Goal: Task Accomplishment & Management: Complete application form

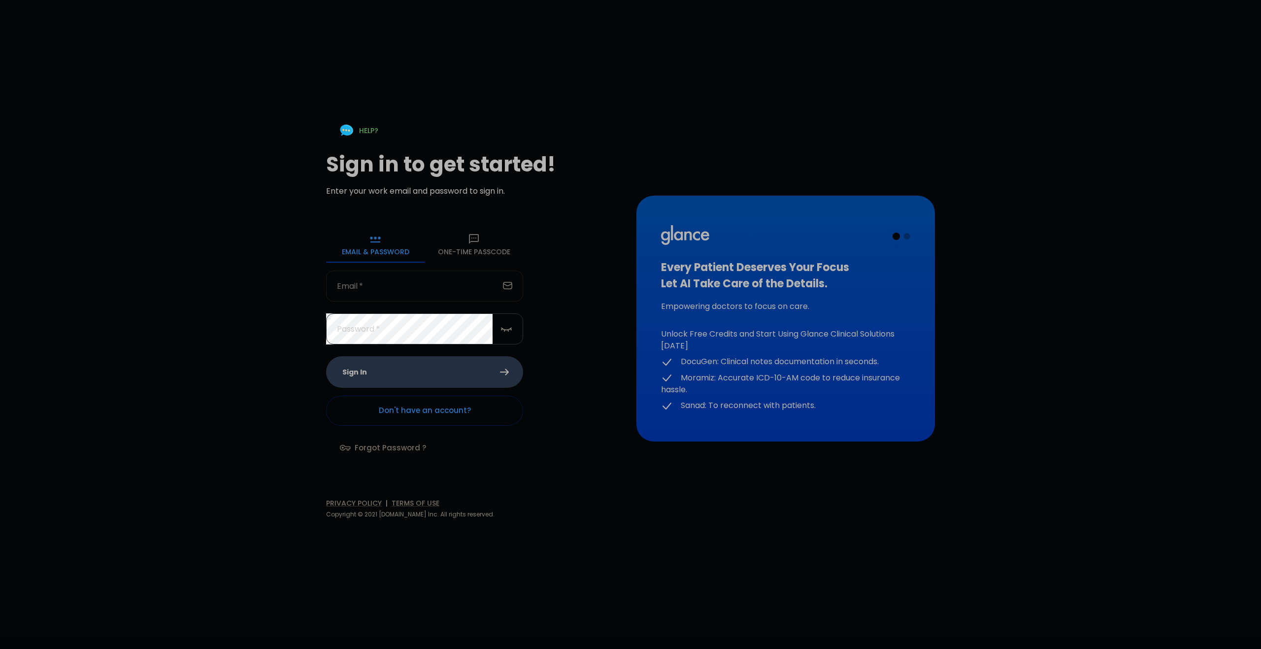
click at [377, 291] on input "text" at bounding box center [412, 285] width 173 height 31
click at [278, 290] on div "HELP? Sign in to get started! Enter your work email and password to sign in. Em…" at bounding box center [624, 312] width 745 height 649
click at [412, 279] on input "text" at bounding box center [412, 285] width 173 height 31
type input "[EMAIL_ADDRESS][DOMAIN_NAME]"
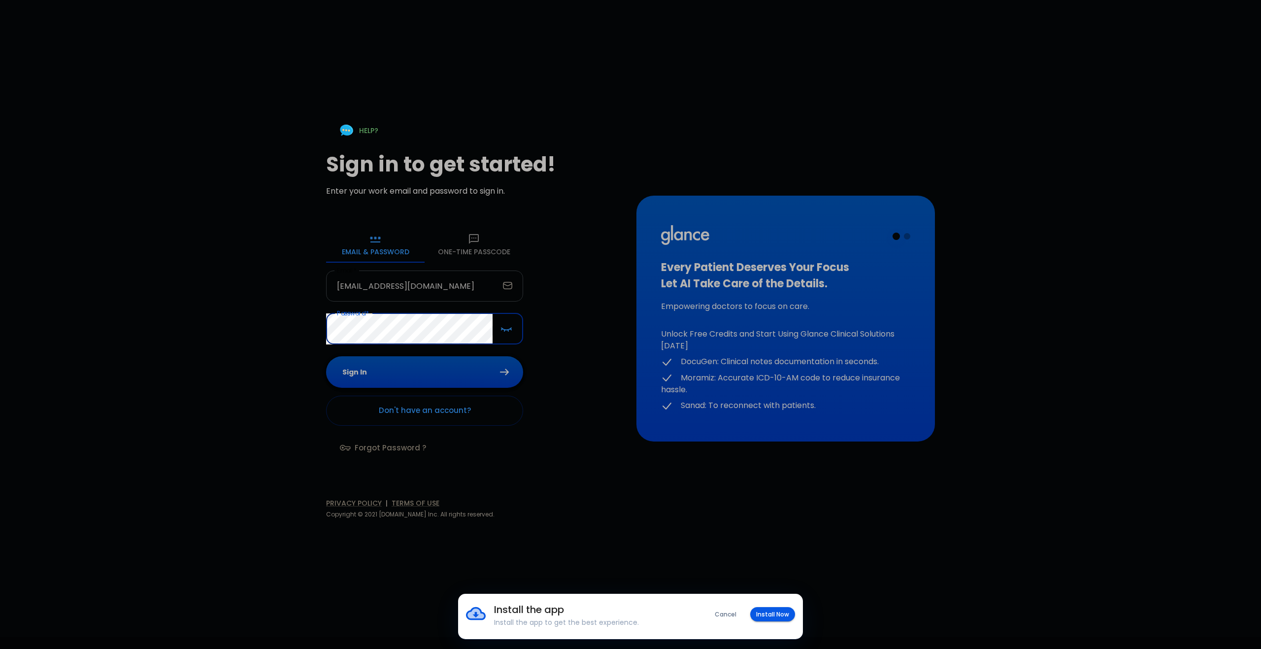
click at [370, 376] on button "Sign In" at bounding box center [424, 372] width 197 height 32
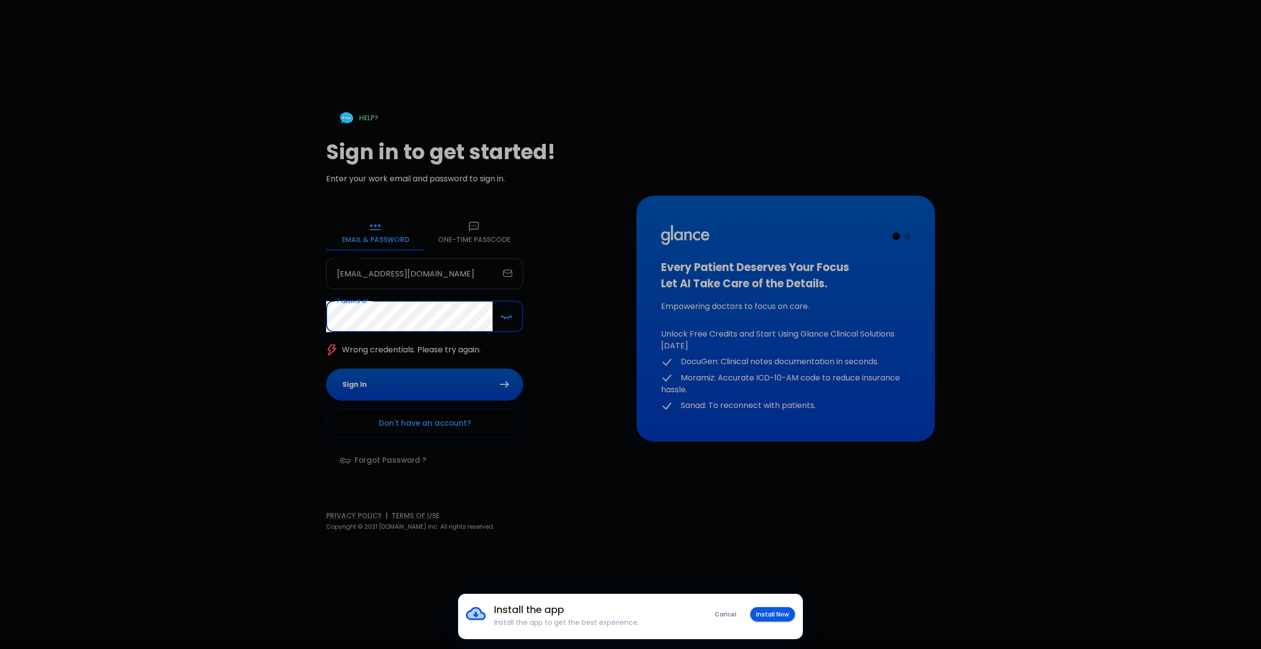
click at [477, 243] on button "One-Time Passcode" at bounding box center [473, 232] width 98 height 35
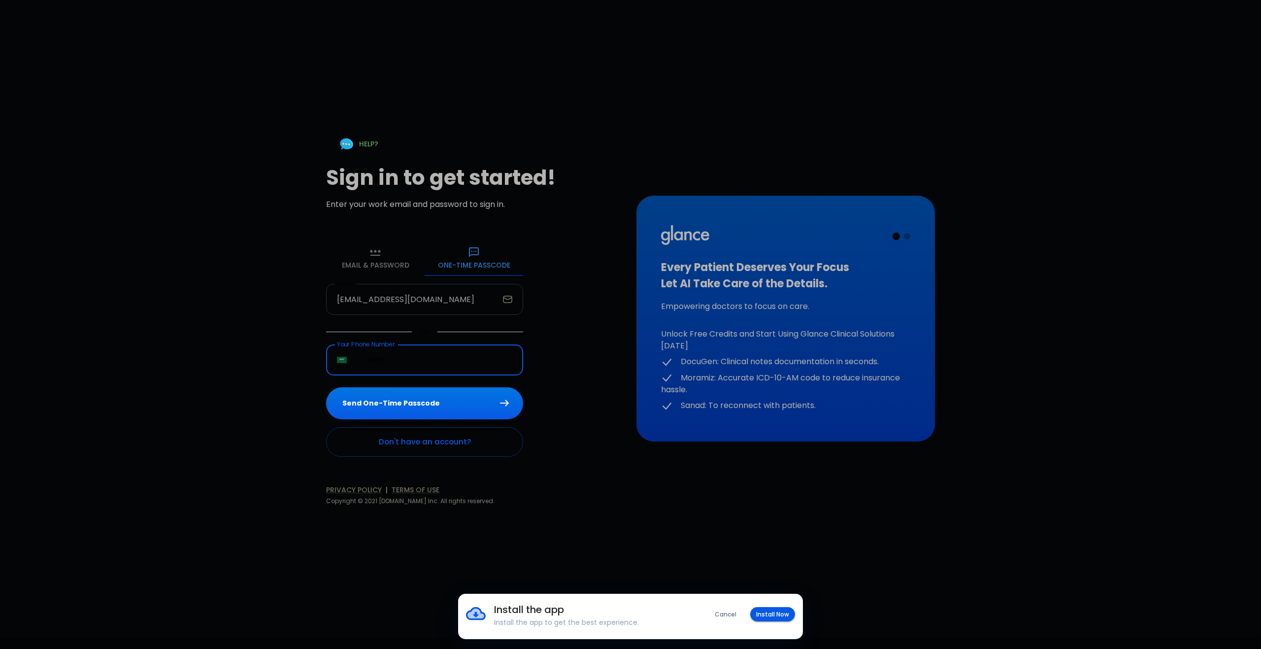
click at [414, 363] on input "+966" at bounding box center [439, 359] width 168 height 31
type input "[PHONE_NUMBER]"
click at [381, 413] on button "Send One-Time Passcode" at bounding box center [424, 403] width 197 height 32
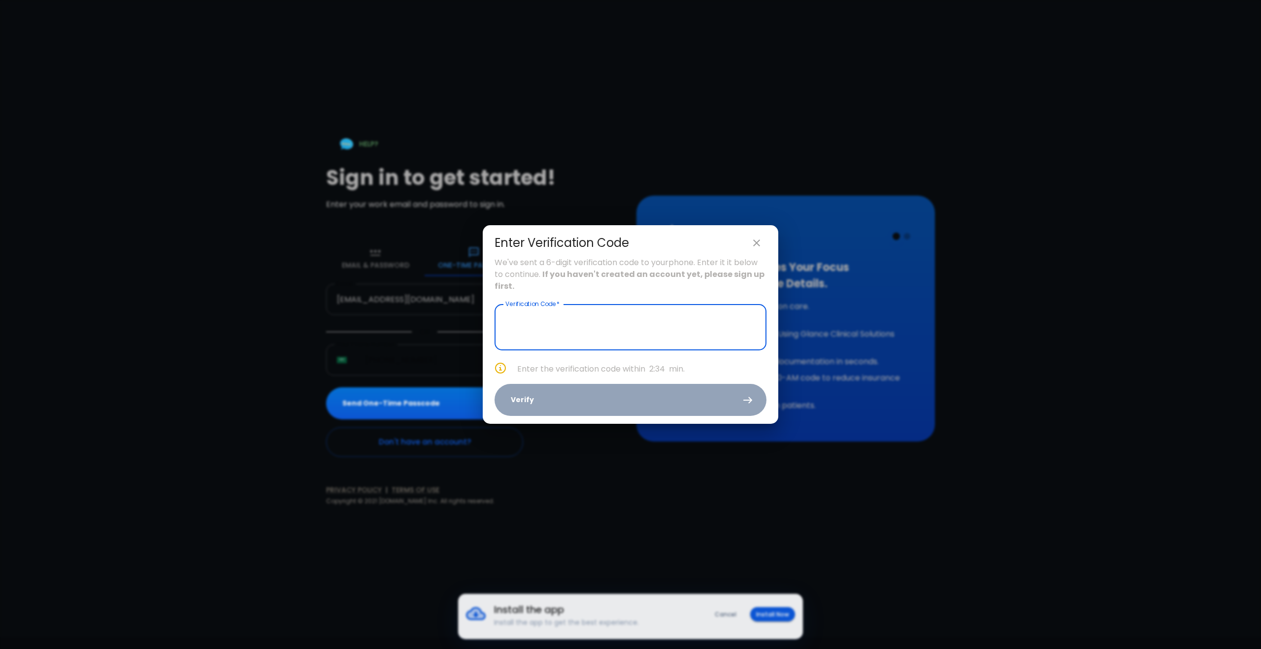
click at [759, 237] on icon "close" at bounding box center [756, 243] width 12 height 12
type input "_ _ _ _ _ _"
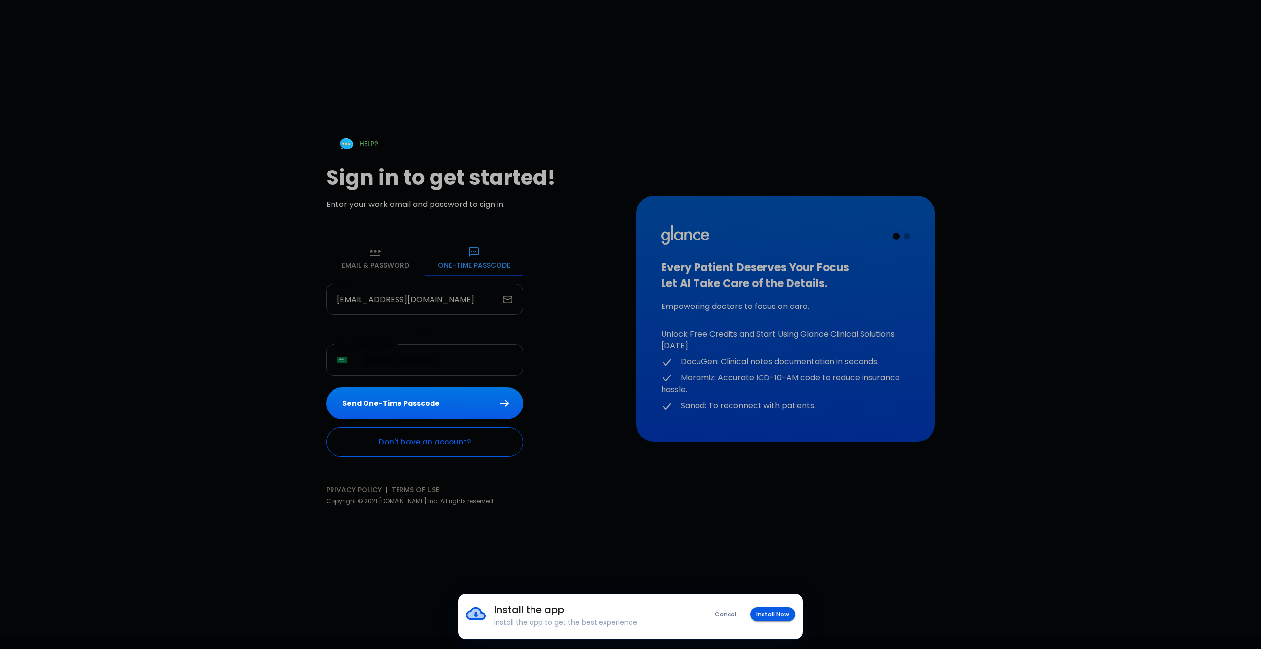
click at [377, 448] on link "Don't have an account?" at bounding box center [424, 442] width 197 height 30
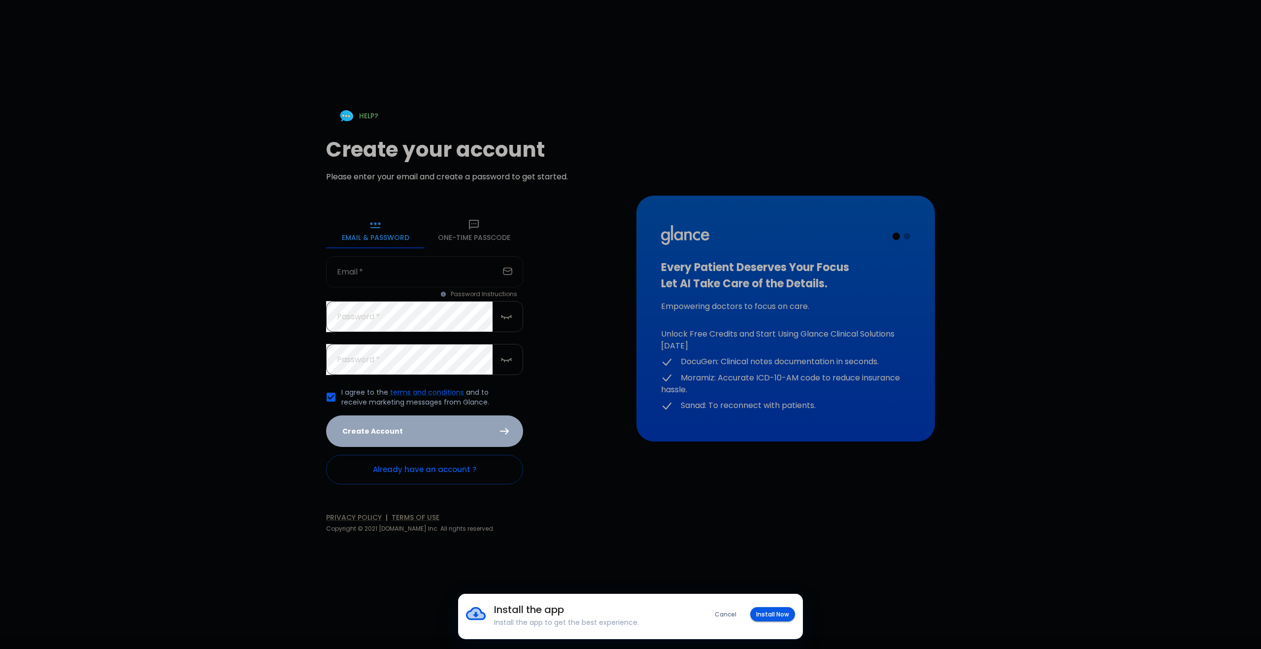
click at [372, 280] on input "text" at bounding box center [412, 271] width 173 height 31
click at [340, 278] on input "text" at bounding box center [412, 271] width 173 height 31
type input "[EMAIL_ADDRESS][DOMAIN_NAME]"
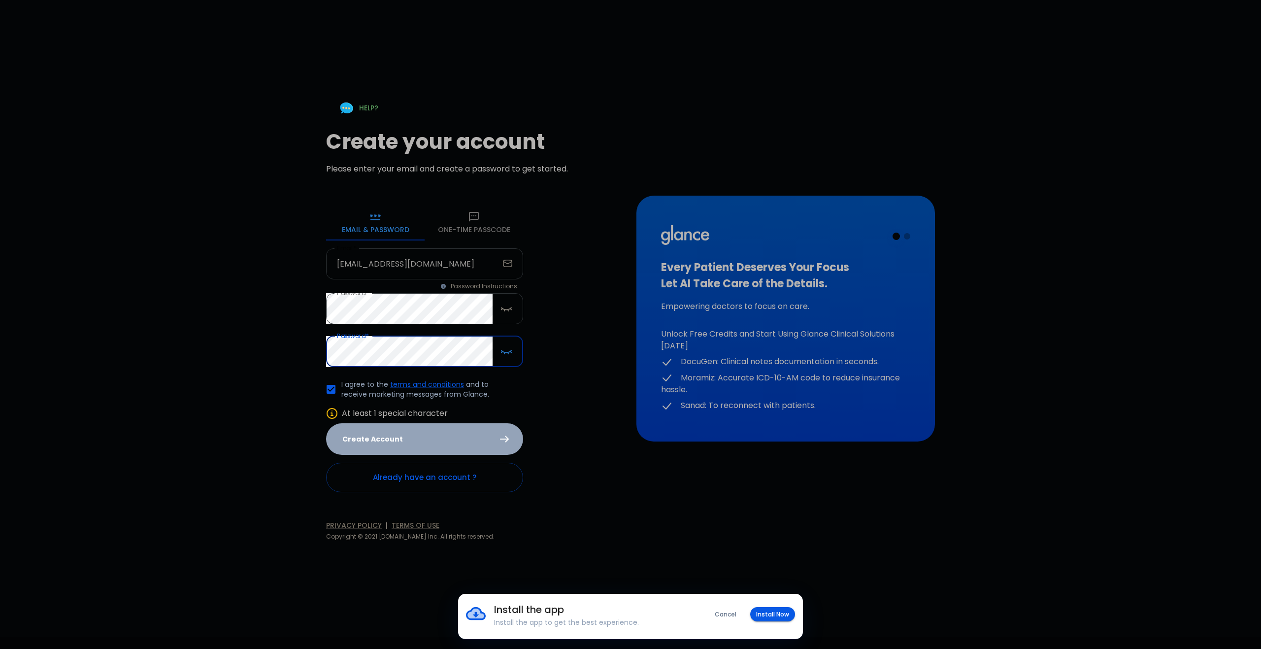
click at [506, 439] on div "Create Account" at bounding box center [424, 439] width 197 height 32
click at [486, 444] on div "Create Account" at bounding box center [424, 439] width 197 height 32
click at [416, 451] on div "Create Account" at bounding box center [424, 439] width 197 height 32
click at [473, 413] on p "At least 1 special character" at bounding box center [432, 413] width 181 height 12
click at [368, 418] on p "At least 1 special character" at bounding box center [432, 413] width 181 height 12
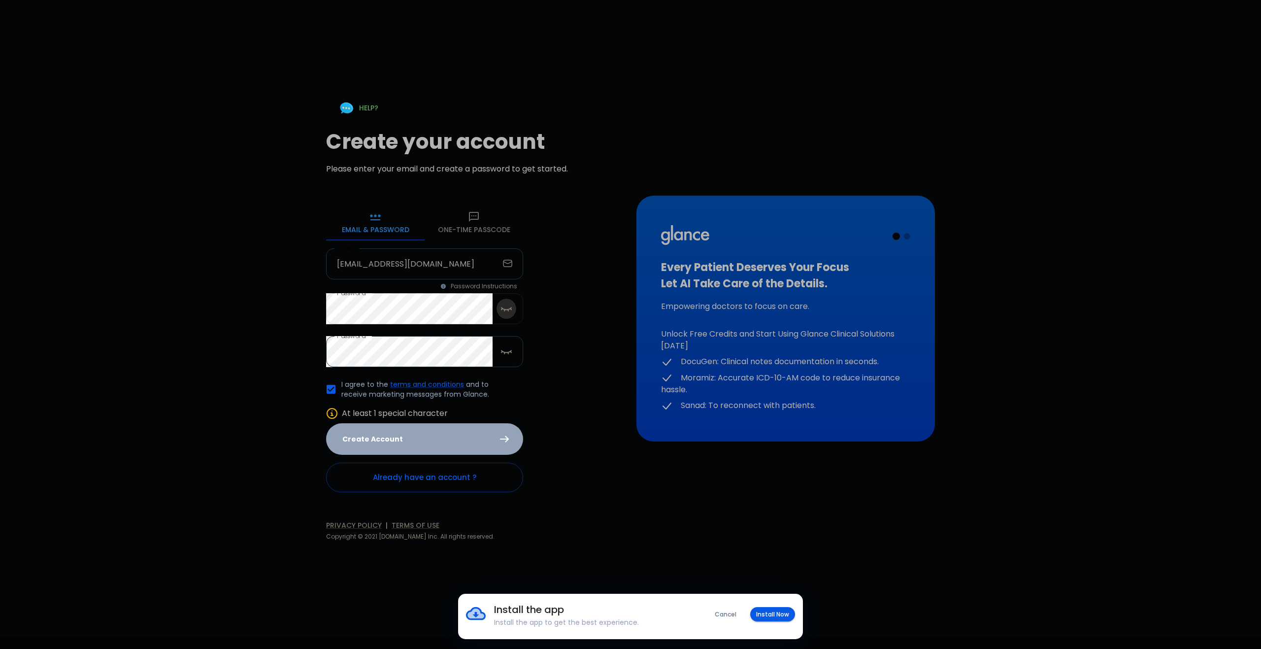
click at [512, 306] on icon "button" at bounding box center [506, 308] width 12 height 12
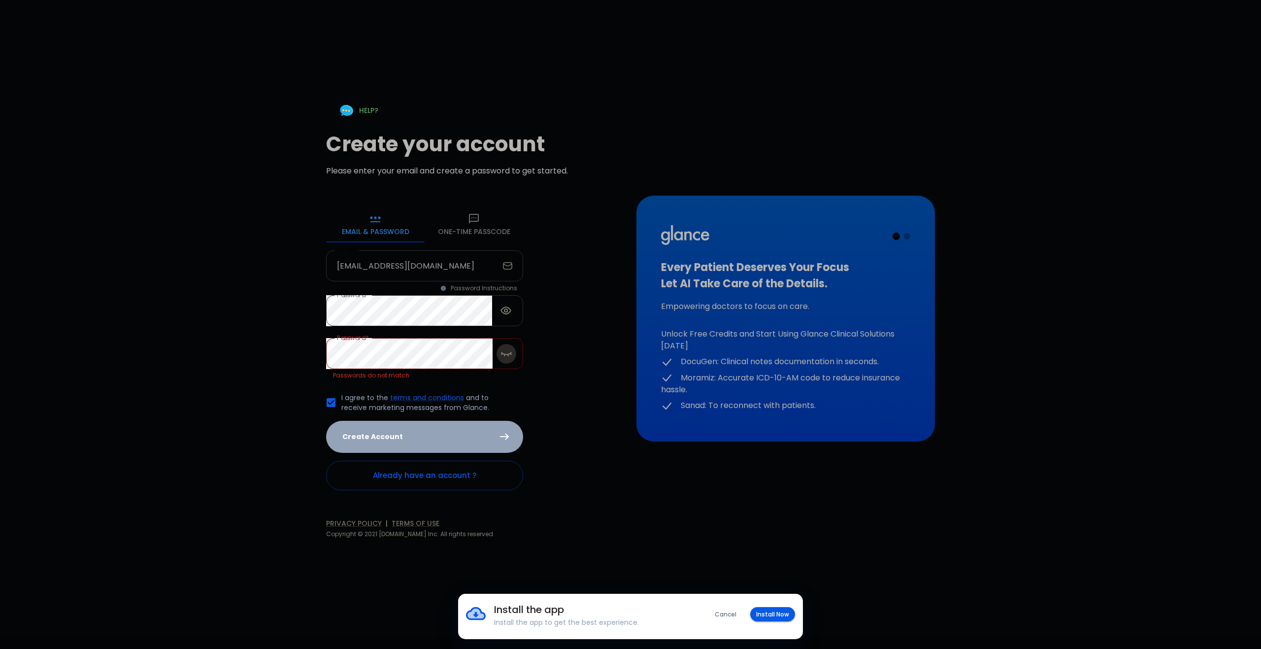
click at [507, 359] on icon "button" at bounding box center [506, 353] width 12 height 12
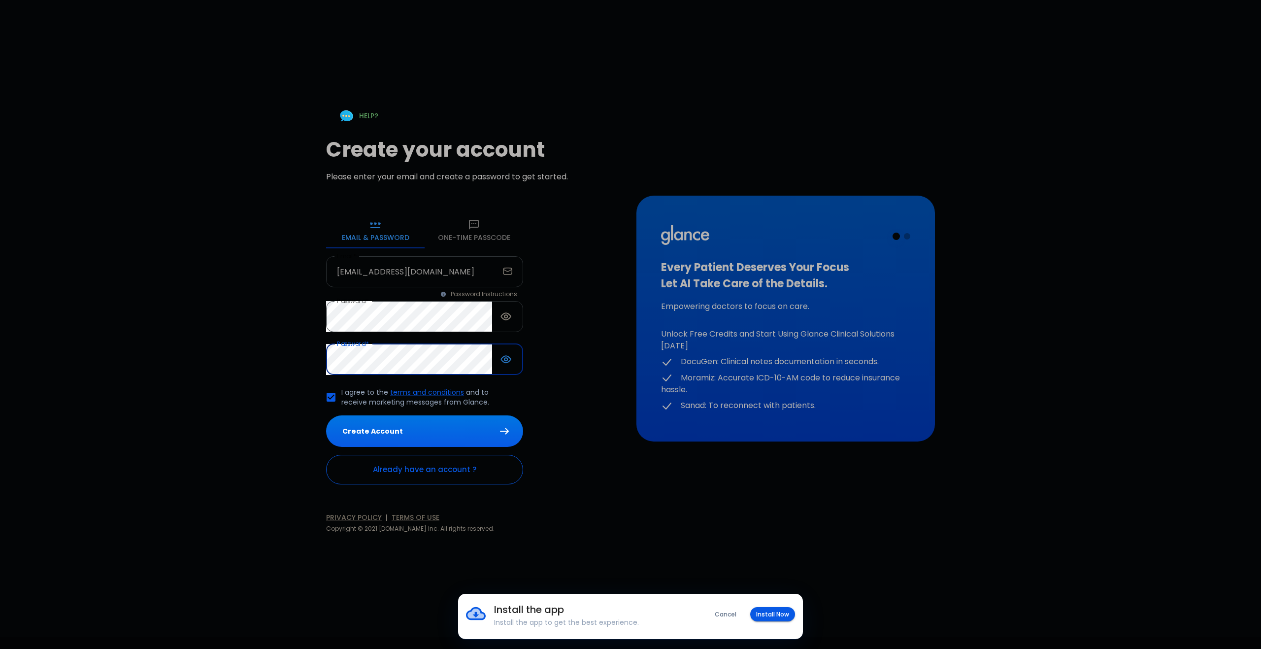
click at [449, 478] on link "Already have an account ?" at bounding box center [424, 470] width 197 height 30
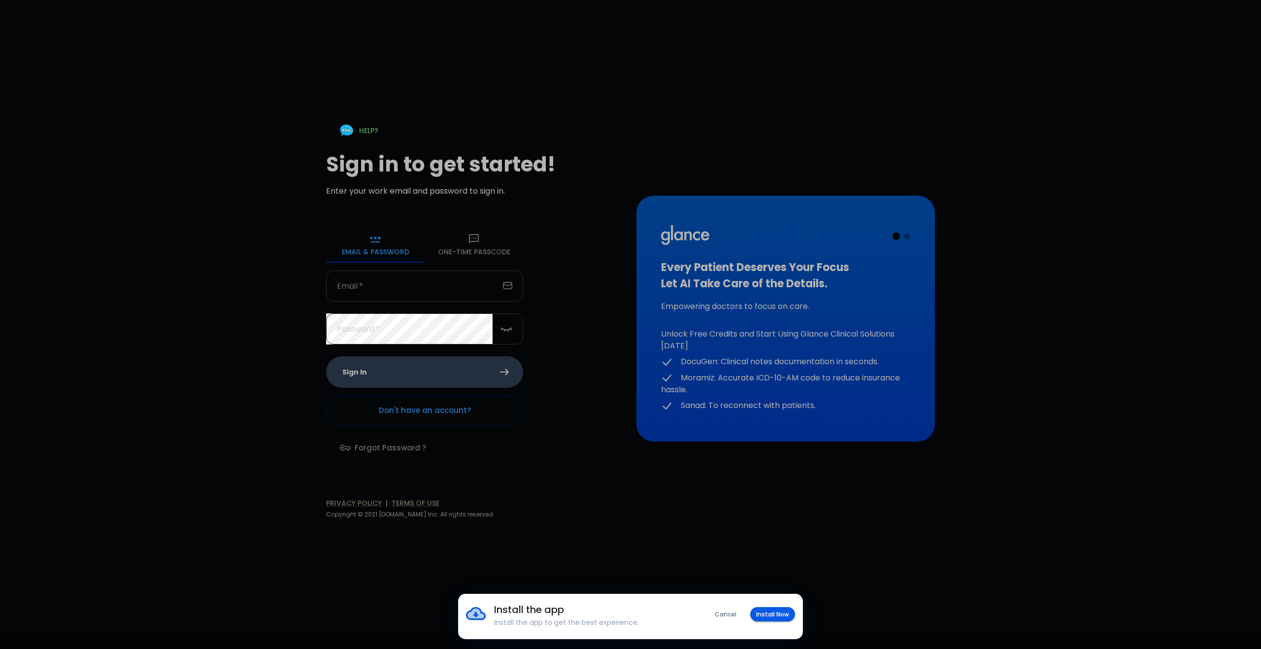
click at [375, 265] on form "Email & Password [SECURITY_DATA] Passcode Email   * Email * Password   * Passwo…" at bounding box center [424, 348] width 197 height 243
click at [377, 278] on input "text" at bounding box center [412, 285] width 173 height 31
